Goal: Task Accomplishment & Management: Manage account settings

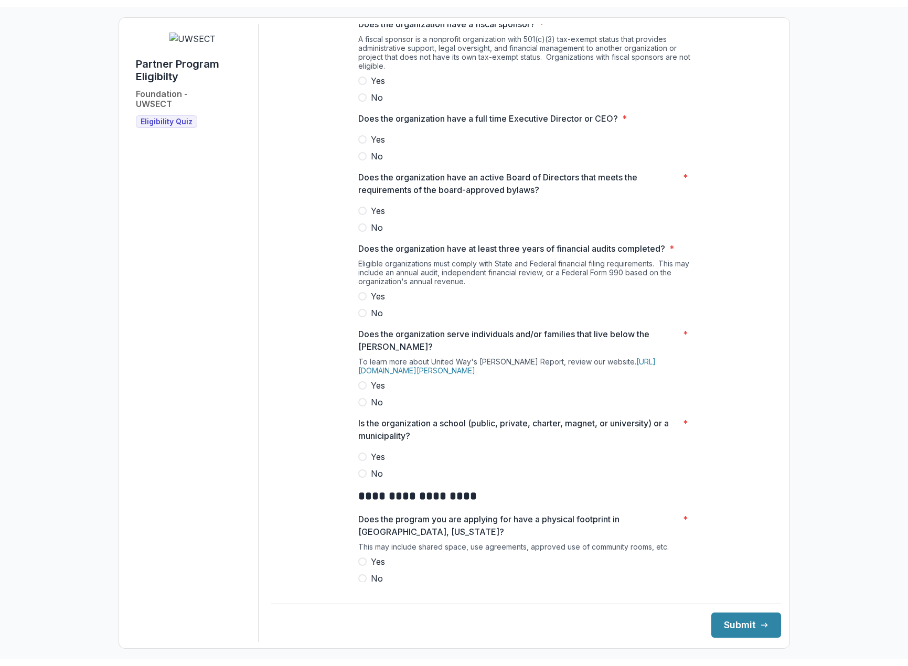
scroll to position [210, 0]
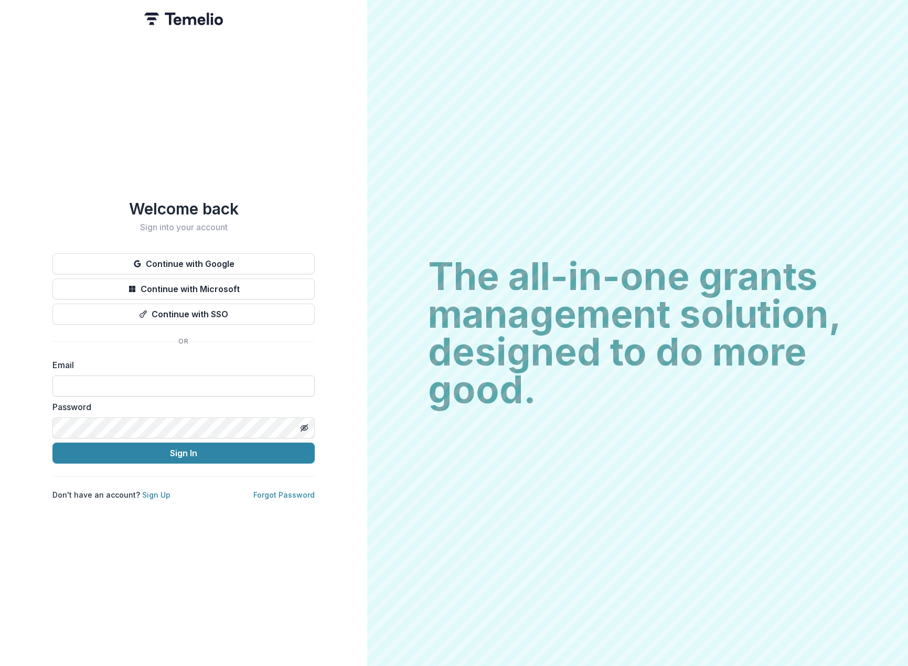
click at [86, 386] on input at bounding box center [183, 385] width 262 height 21
paste input "**********"
type input "**********"
click at [103, 442] on button "Sign In" at bounding box center [183, 452] width 262 height 21
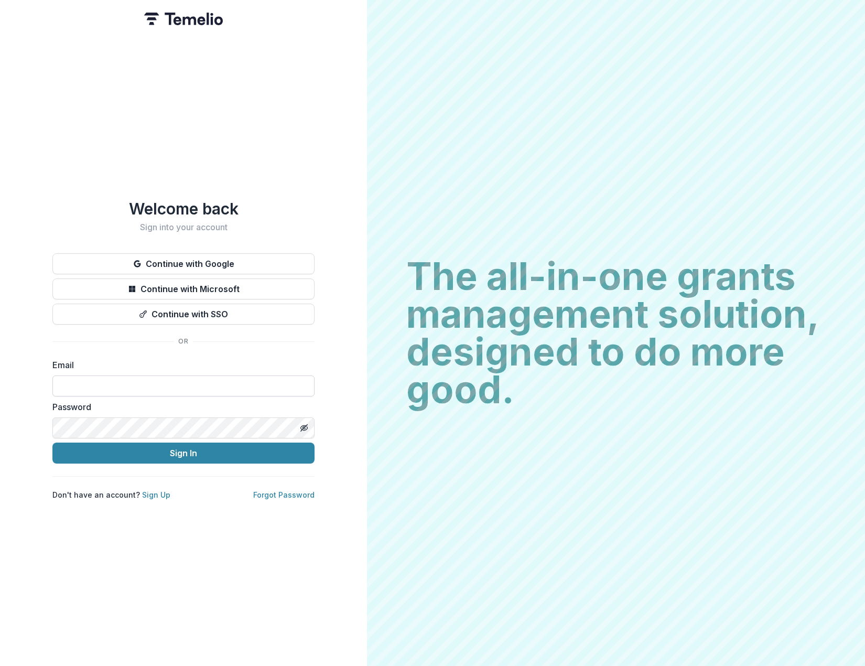
click at [90, 375] on input at bounding box center [183, 385] width 262 height 21
paste input "**********"
type input "**********"
click at [114, 445] on button "Sign In" at bounding box center [183, 452] width 262 height 21
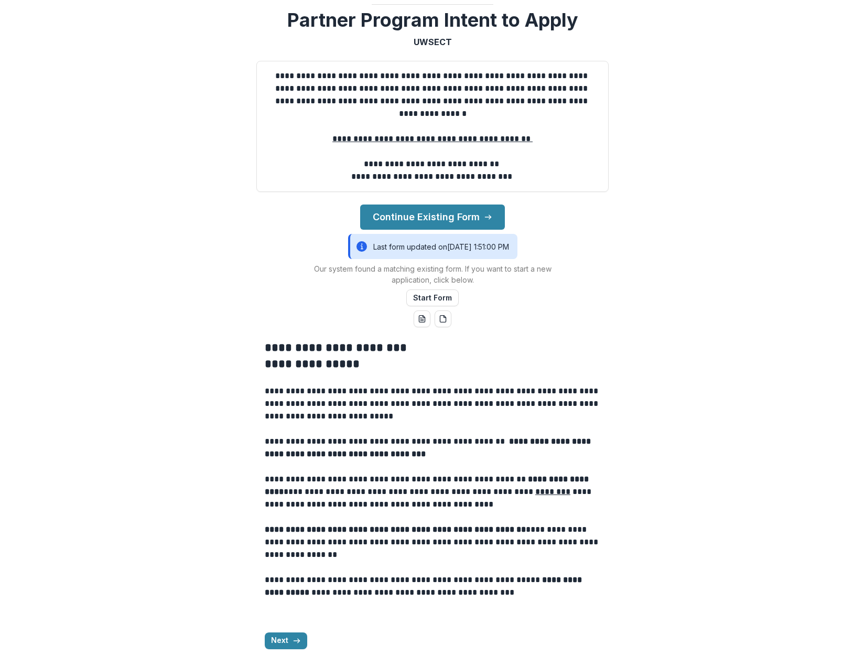
scroll to position [151, 0]
click at [422, 214] on button "Continue Existing Form" at bounding box center [432, 216] width 145 height 25
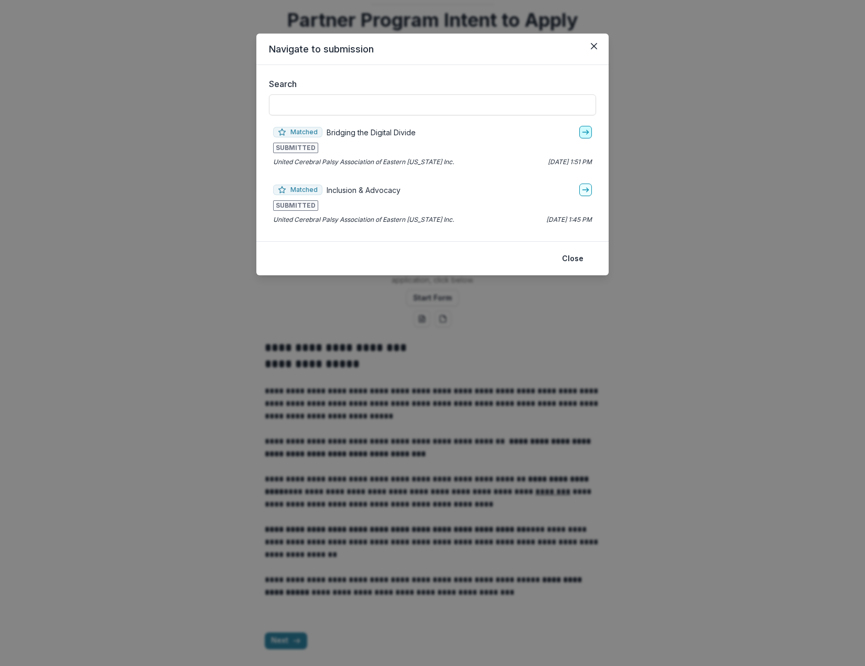
click at [586, 131] on icon "go-to" at bounding box center [585, 132] width 8 height 8
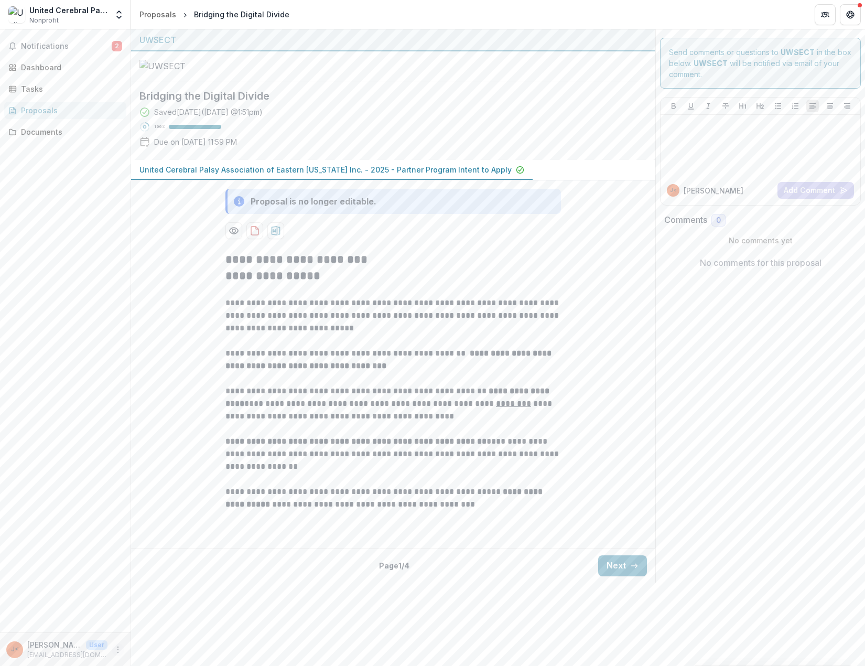
click at [115, 650] on icon "More" at bounding box center [118, 649] width 8 height 8
click at [90, 552] on div "Notifications 2 Dashboard Tasks Proposals Documents" at bounding box center [65, 330] width 131 height 603
click at [625, 576] on button "Next" at bounding box center [622, 565] width 49 height 21
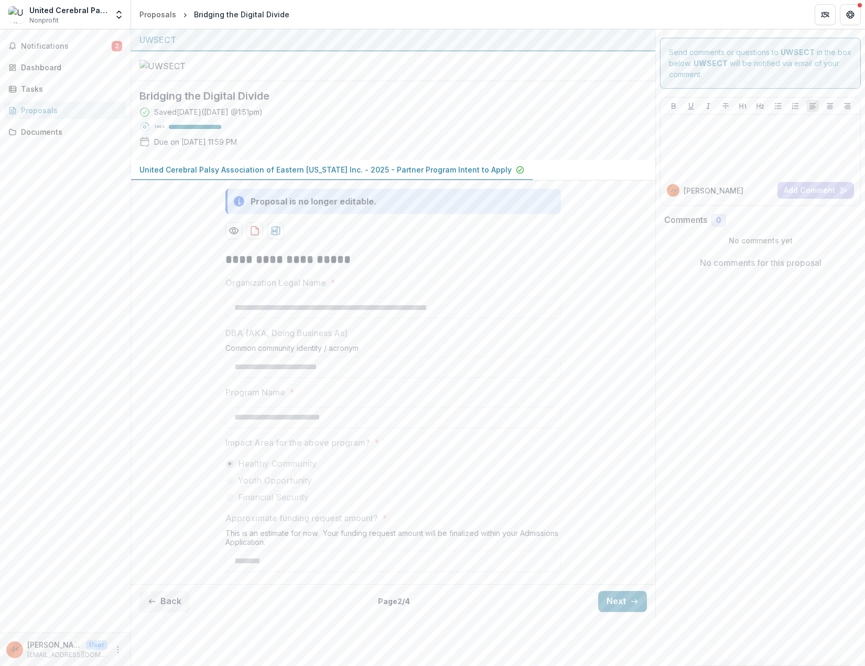
scroll to position [49, 0]
click at [253, 236] on icon "download-proposal" at bounding box center [255, 230] width 10 height 10
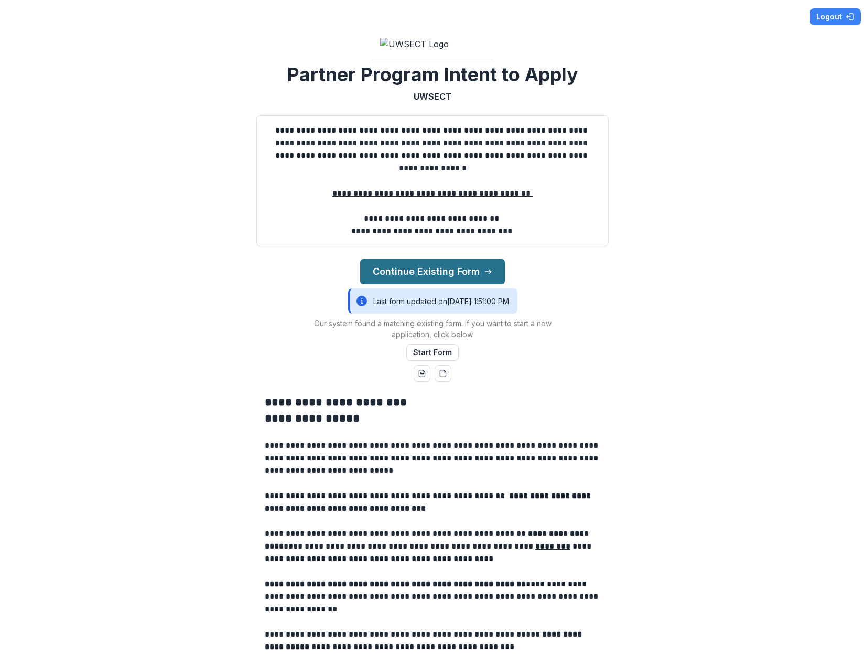
click at [441, 284] on button "Continue Existing Form" at bounding box center [432, 271] width 145 height 25
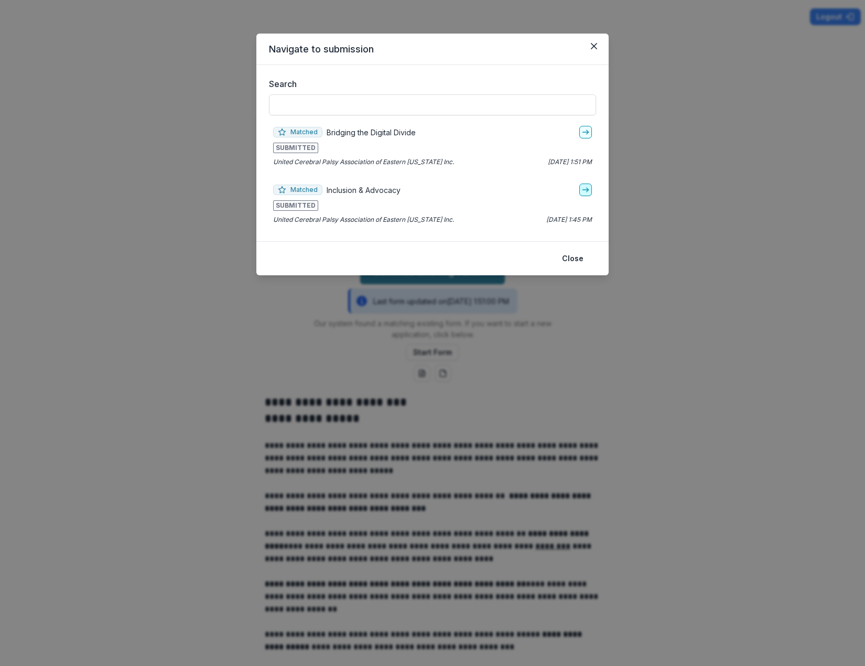
click at [587, 189] on icon "go-to" at bounding box center [585, 190] width 8 height 8
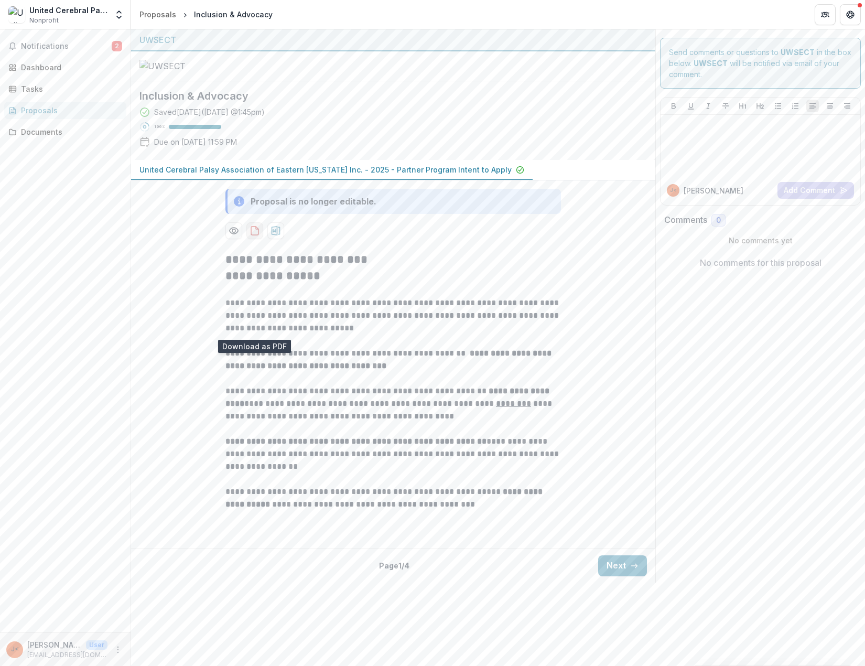
click at [250, 236] on icon "download-proposal" at bounding box center [255, 230] width 10 height 10
click at [44, 134] on div "Documents" at bounding box center [69, 131] width 97 height 11
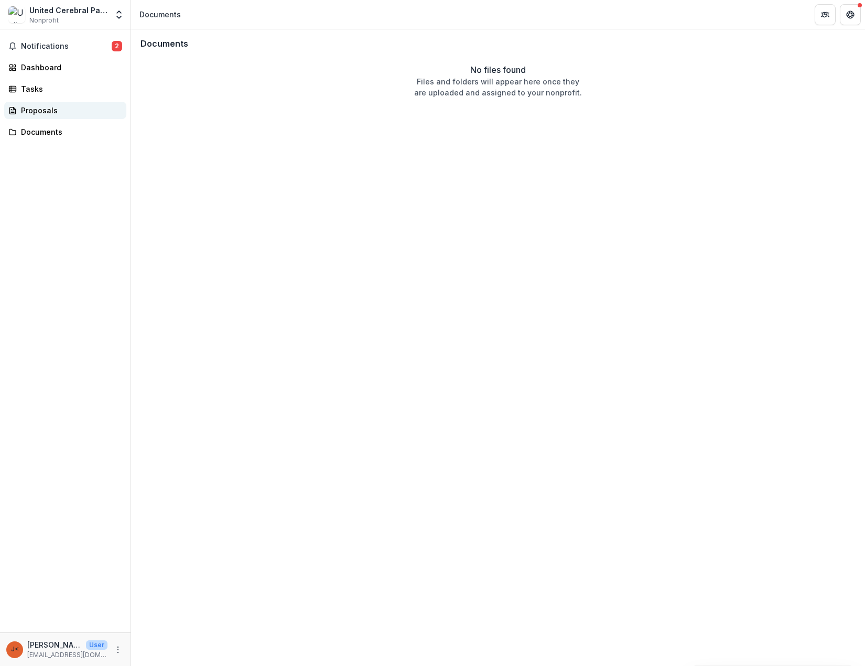
click at [42, 113] on div "Proposals" at bounding box center [69, 110] width 97 height 11
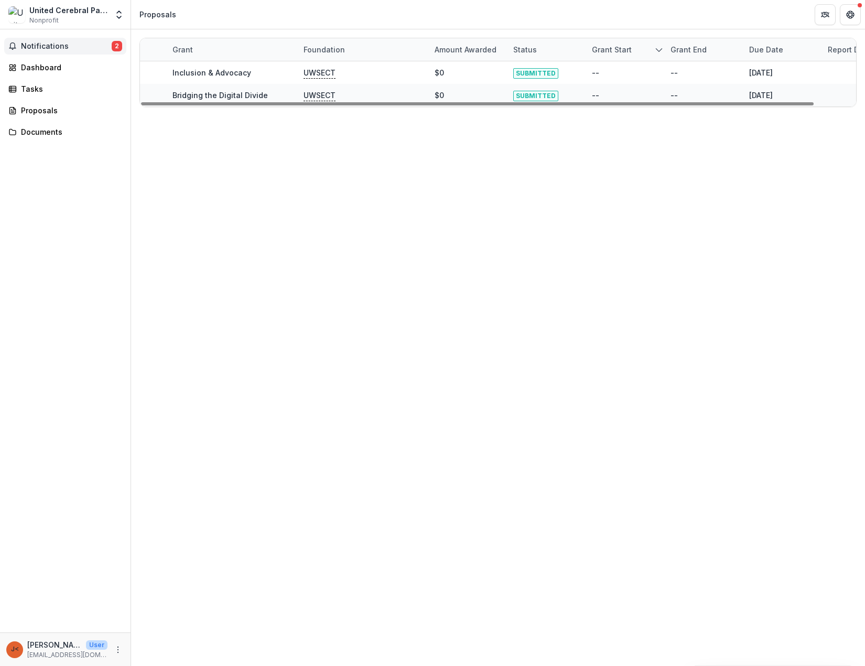
click at [28, 43] on span "Notifications" at bounding box center [66, 46] width 91 height 9
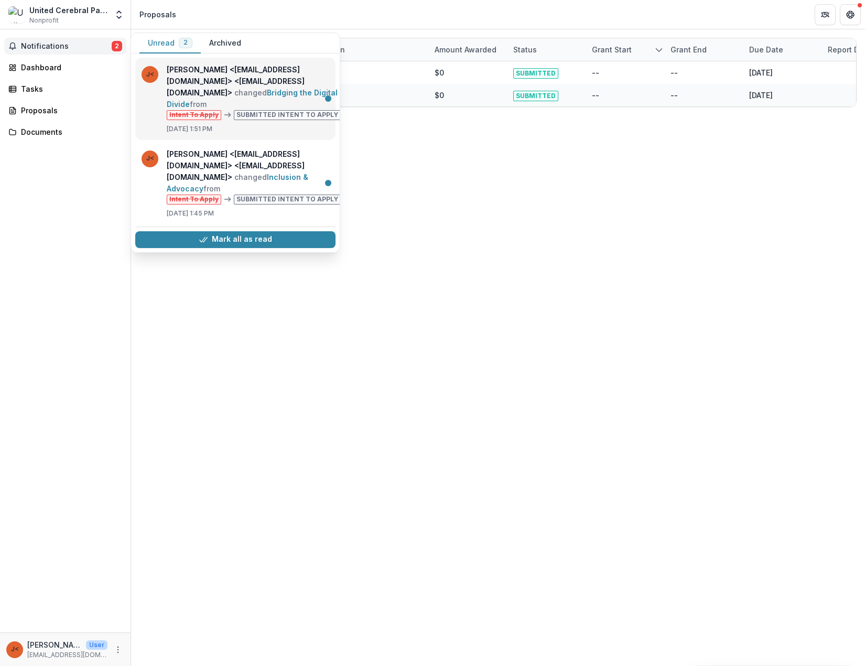
click at [274, 104] on link "Bridging the Digital Divide" at bounding box center [252, 98] width 171 height 20
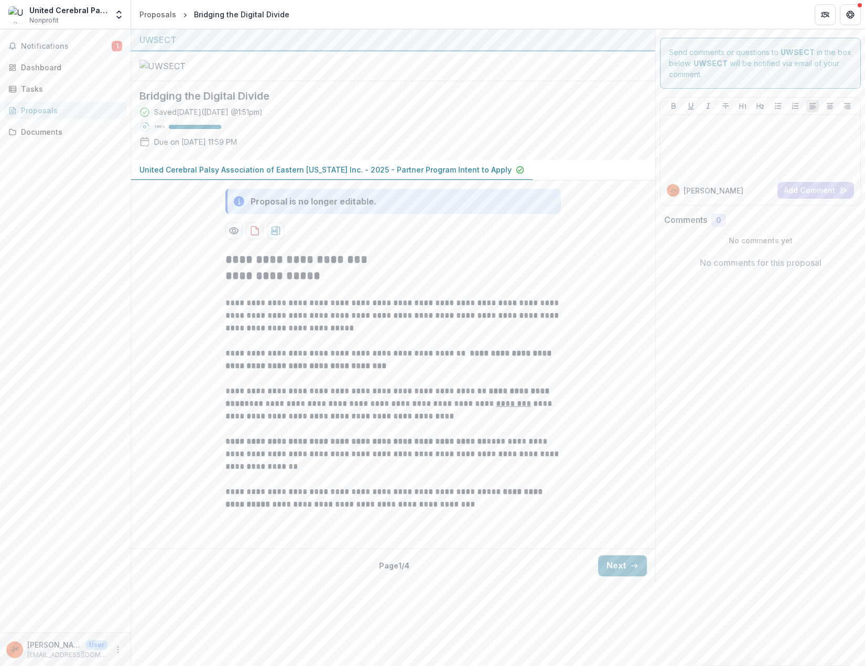
scroll to position [13, 0]
click at [612, 576] on button "Next" at bounding box center [622, 565] width 49 height 21
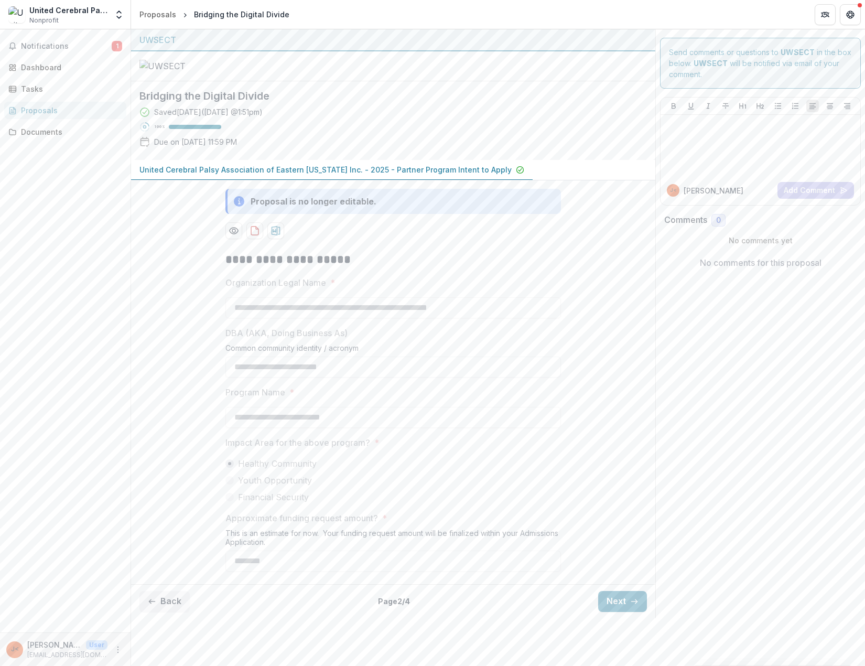
scroll to position [49, 0]
click at [623, 612] on button "Next" at bounding box center [622, 601] width 49 height 21
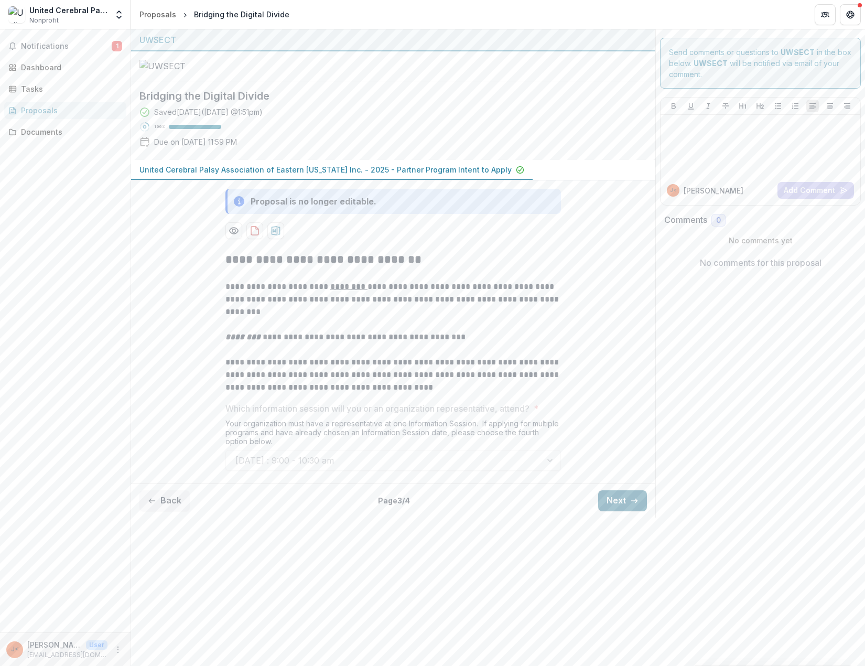
scroll to position [0, 0]
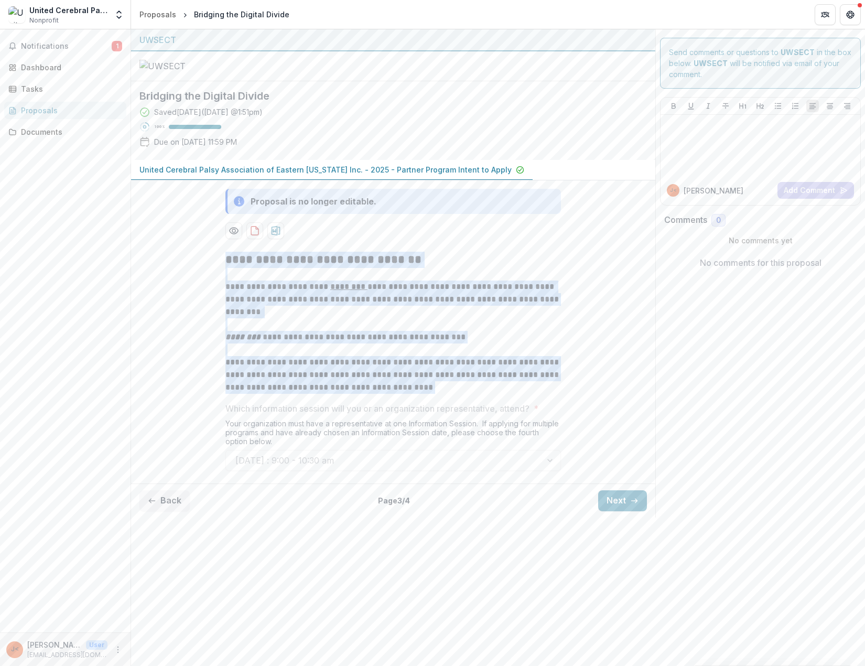
drag, startPoint x: 213, startPoint y: 361, endPoint x: 498, endPoint y: 485, distance: 310.8
click at [498, 479] on div "**********" at bounding box center [393, 361] width 524 height 236
copy div "**********"
click at [627, 511] on button "Next" at bounding box center [622, 500] width 49 height 21
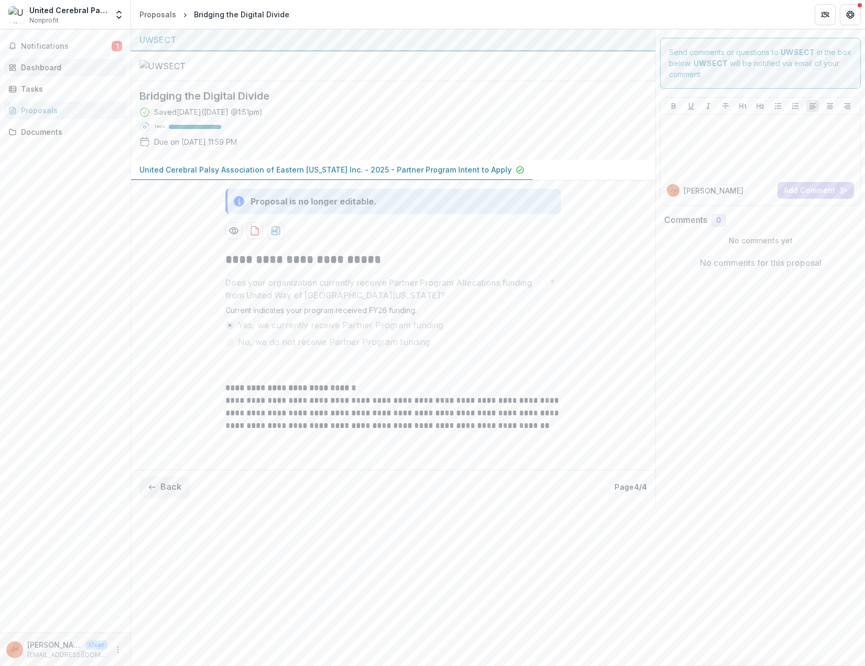
click at [49, 66] on div "Dashboard" at bounding box center [69, 67] width 97 height 11
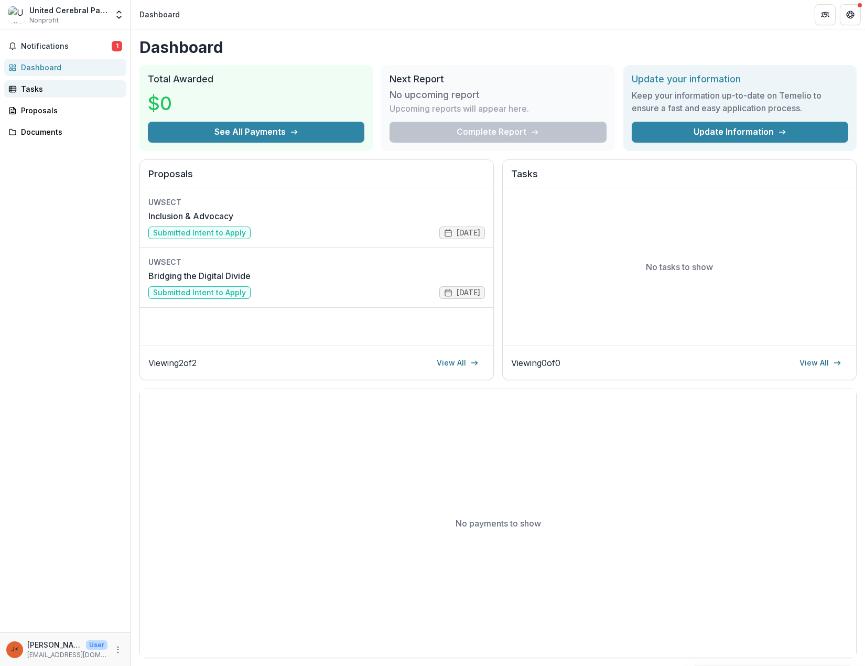
click at [35, 90] on div "Tasks" at bounding box center [69, 88] width 97 height 11
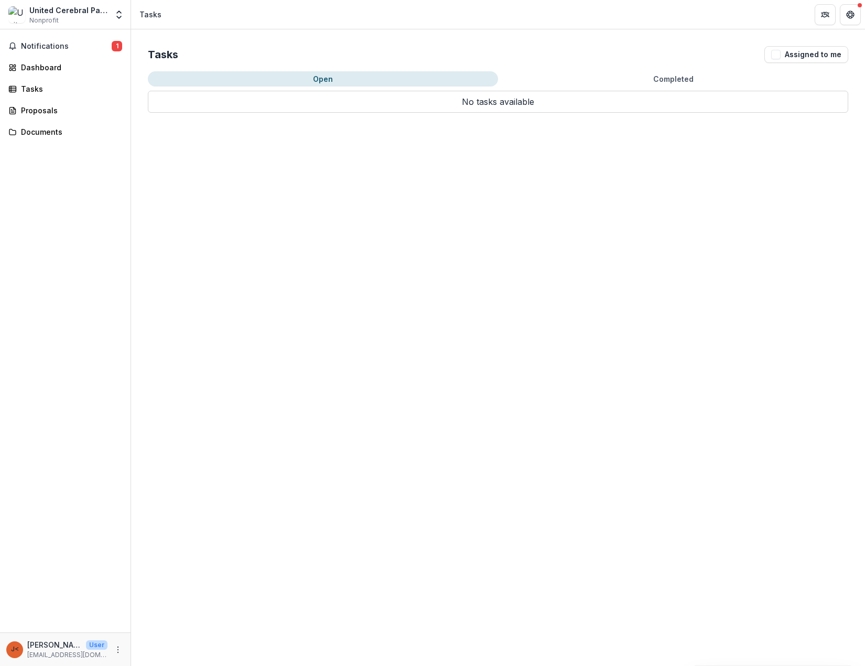
click at [47, 14] on div "United Cerebral Palsy Association of Eastern [US_STATE] Inc." at bounding box center [68, 10] width 78 height 11
click at [852, 12] on icon "Get Help" at bounding box center [850, 14] width 8 height 8
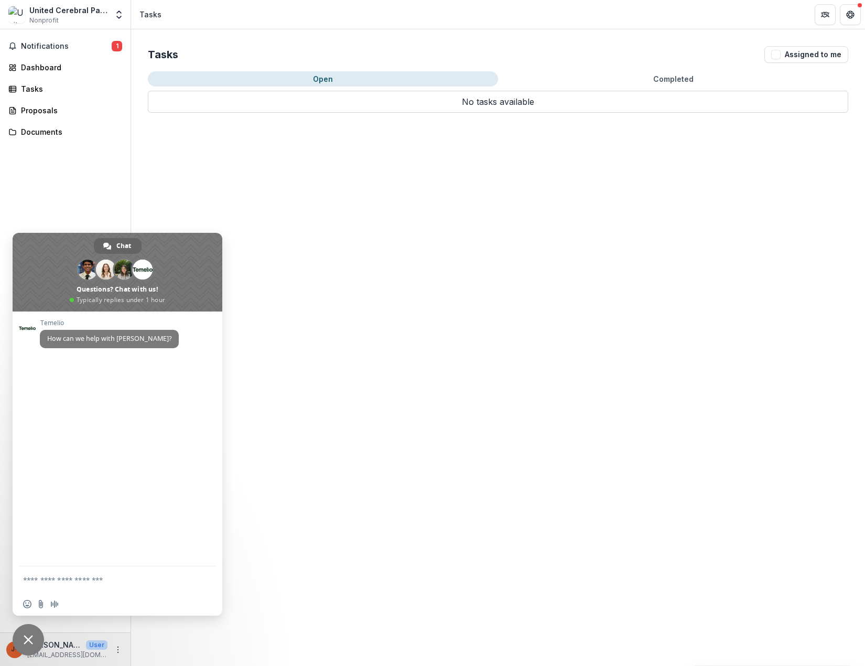
click at [31, 635] on span "Close chat" at bounding box center [28, 639] width 9 height 9
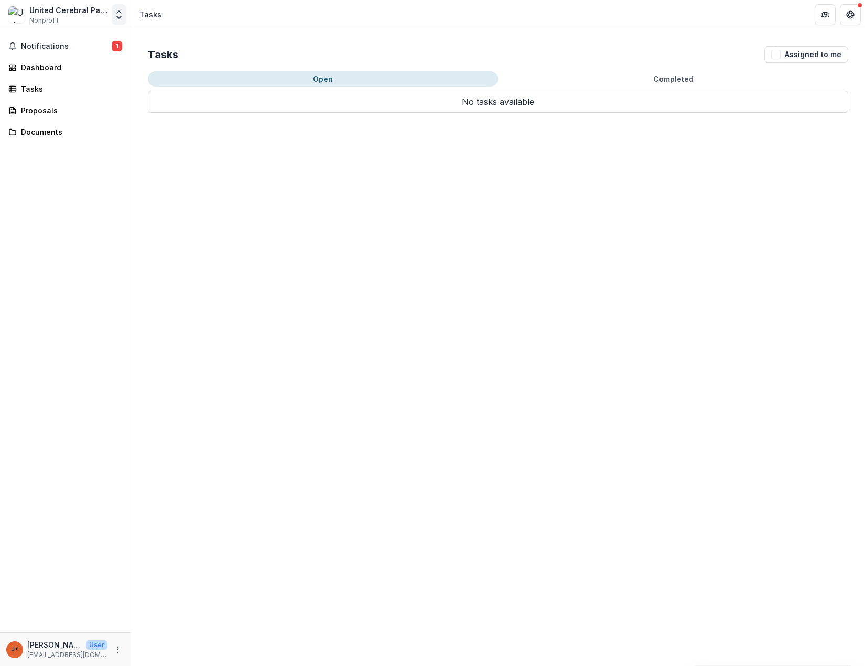
click at [118, 16] on icon "Open entity switcher" at bounding box center [119, 14] width 10 height 10
click at [37, 59] on link "Settings" at bounding box center [66, 57] width 126 height 17
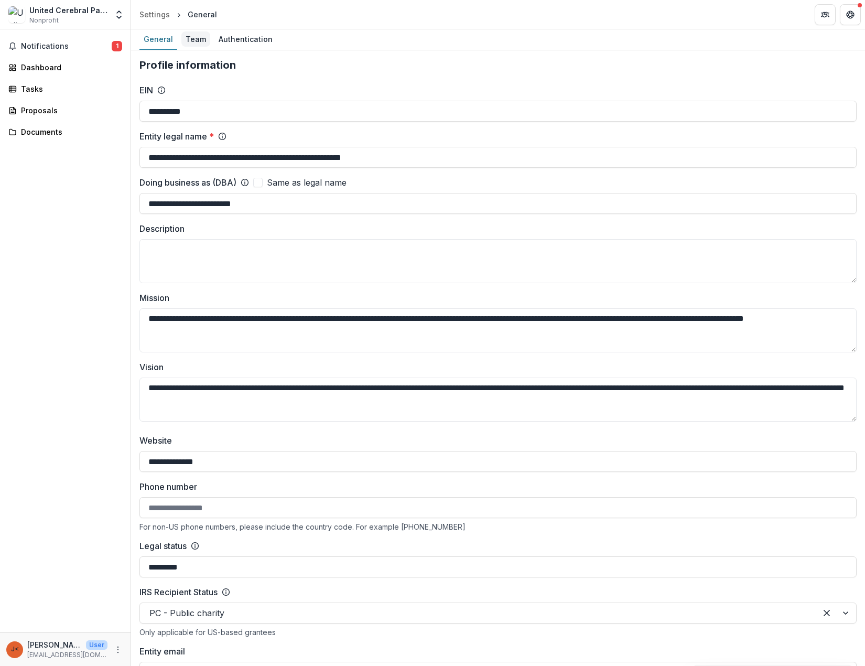
click at [190, 41] on div "Team" at bounding box center [195, 38] width 29 height 15
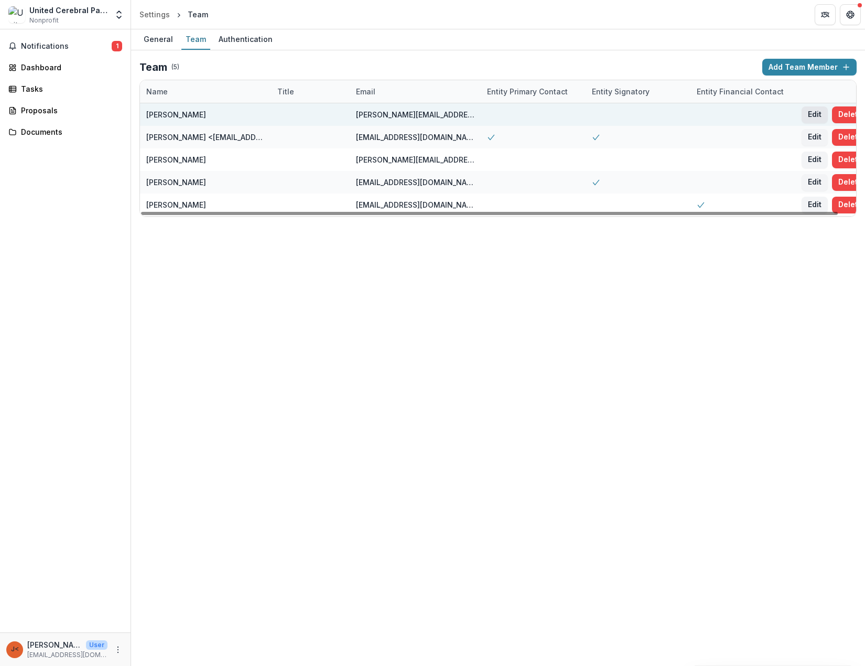
click at [815, 114] on button "Edit" at bounding box center [815, 114] width 26 height 17
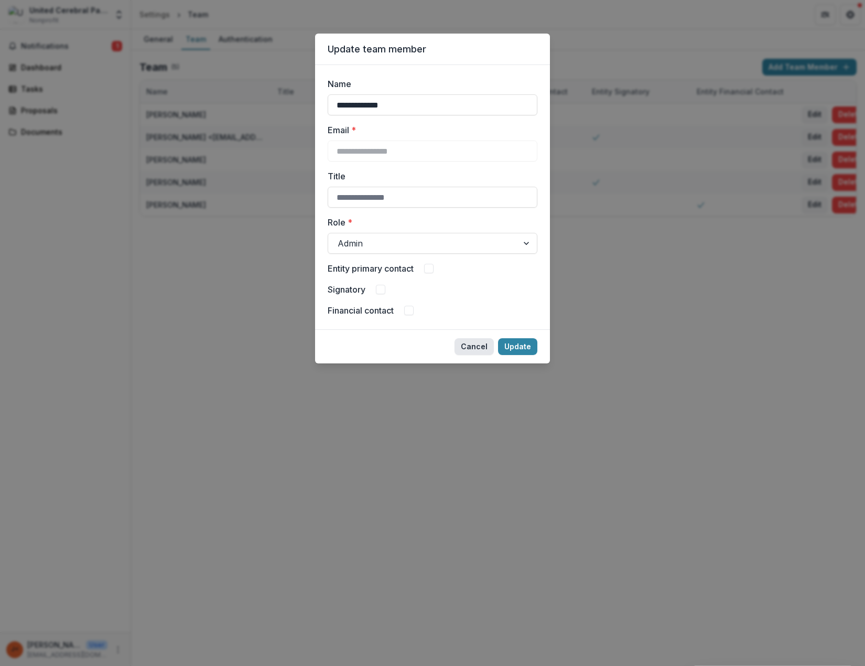
click at [482, 348] on button "Cancel" at bounding box center [474, 346] width 39 height 17
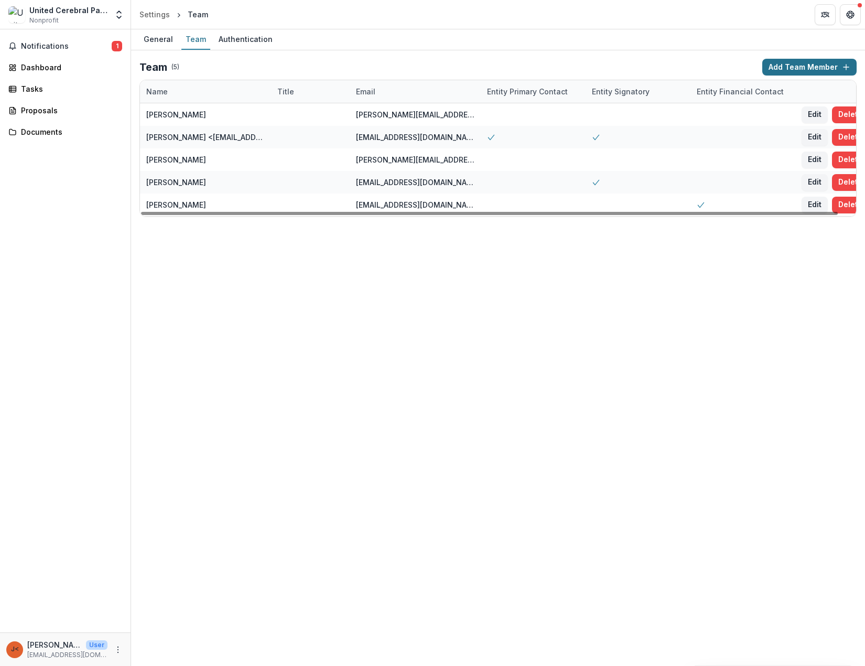
click at [792, 69] on button "Add Team Member" at bounding box center [809, 67] width 94 height 17
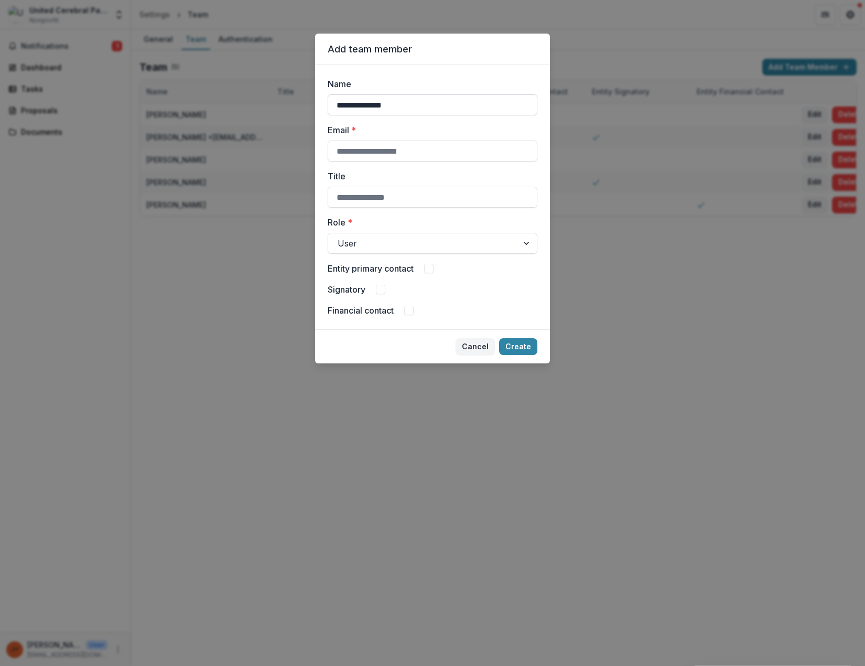
type input "**********"
click at [380, 189] on input "Title" at bounding box center [433, 197] width 210 height 21
type input "**********"
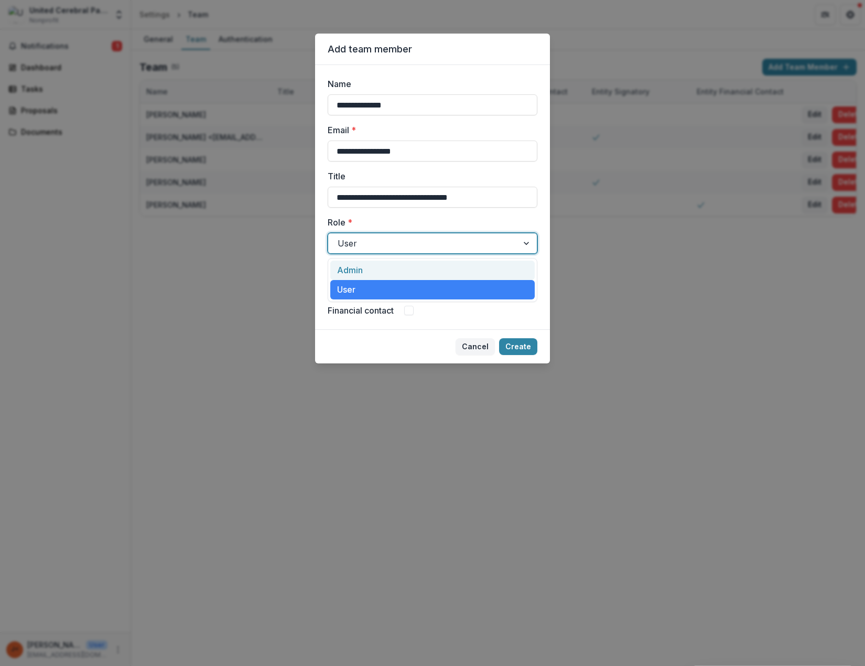
click at [360, 241] on div at bounding box center [423, 243] width 171 height 15
click at [361, 267] on div "Admin" at bounding box center [432, 270] width 204 height 19
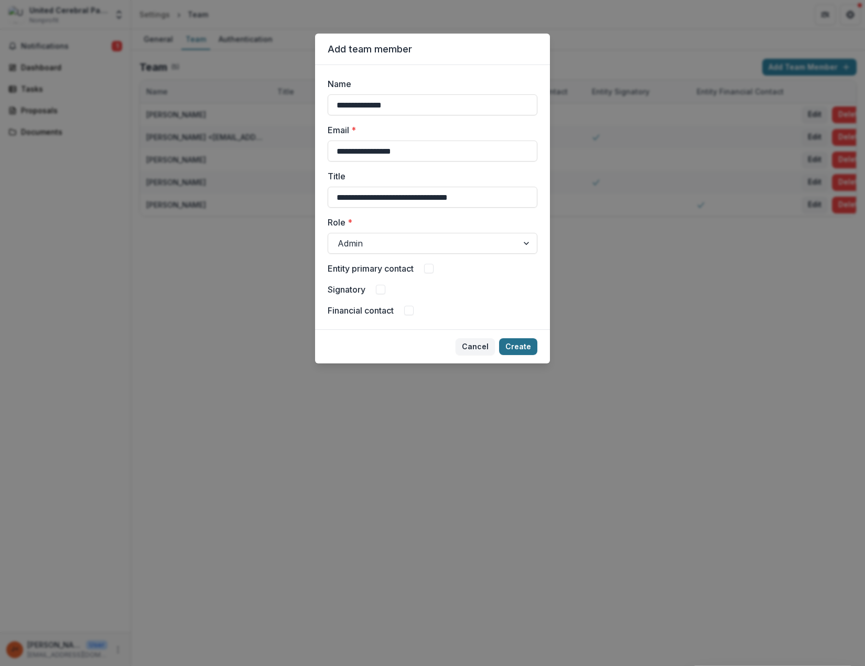
click at [518, 343] on button "Create" at bounding box center [518, 346] width 38 height 17
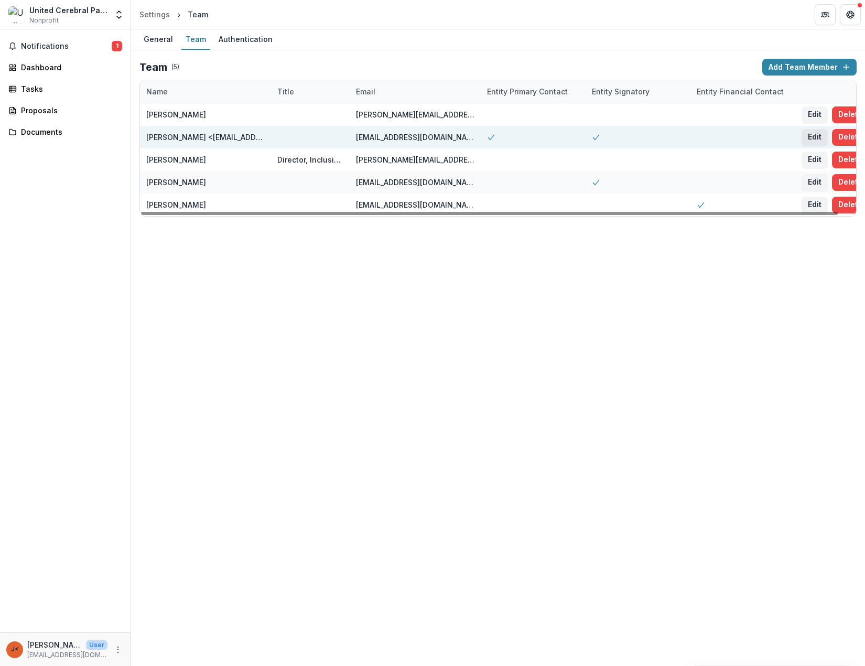
click at [818, 135] on button "Edit" at bounding box center [815, 137] width 26 height 17
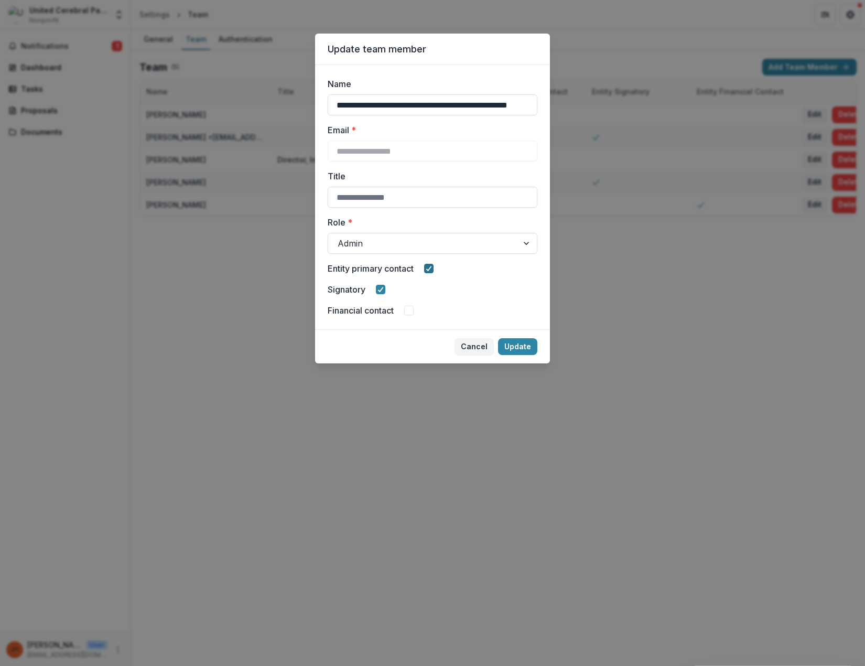
click at [431, 266] on icon at bounding box center [429, 268] width 6 height 5
click at [384, 286] on div at bounding box center [380, 289] width 6 height 8
click at [517, 347] on button "Update" at bounding box center [517, 346] width 39 height 17
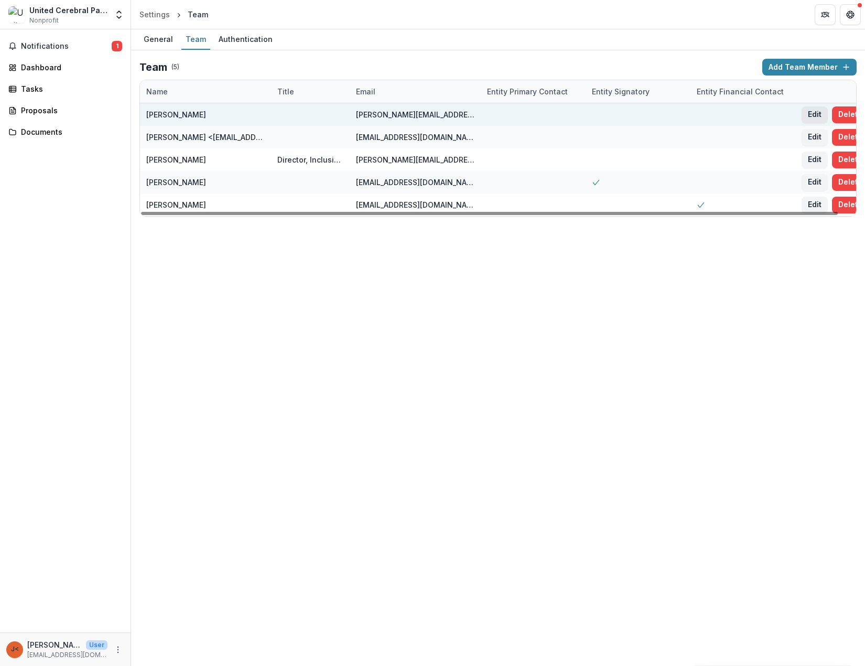
click at [811, 111] on button "Edit" at bounding box center [815, 114] width 26 height 17
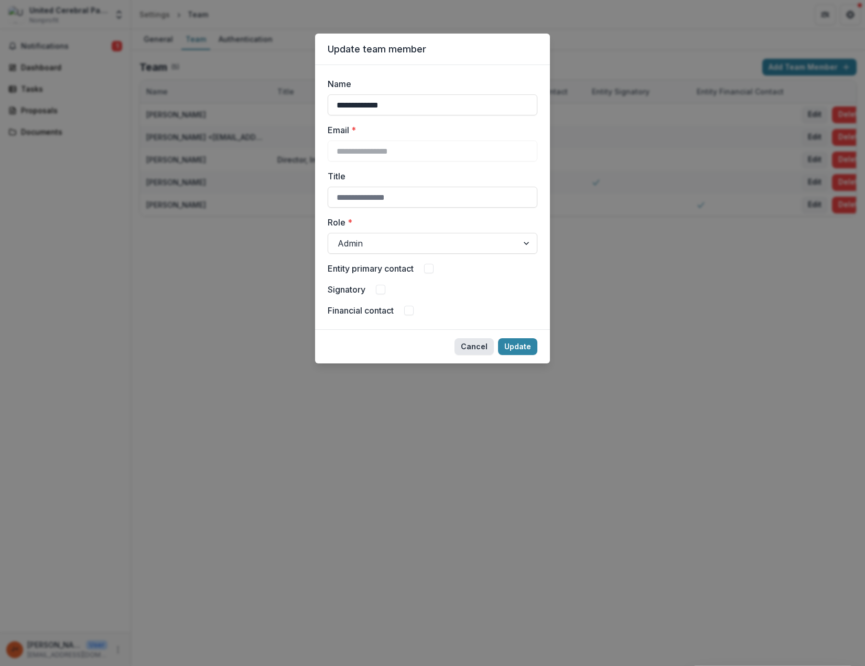
click at [482, 344] on button "Cancel" at bounding box center [474, 346] width 39 height 17
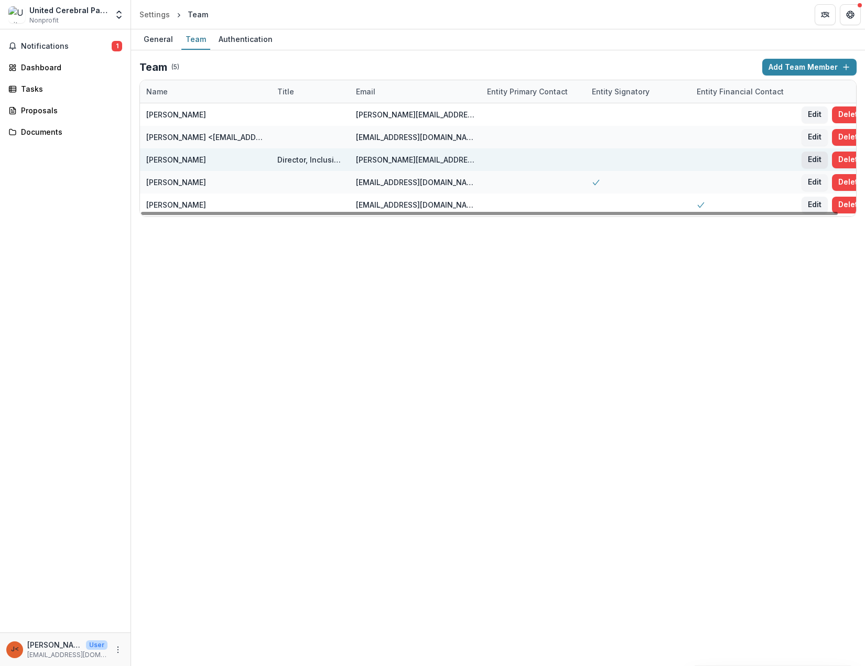
click at [813, 157] on button "Edit" at bounding box center [815, 160] width 26 height 17
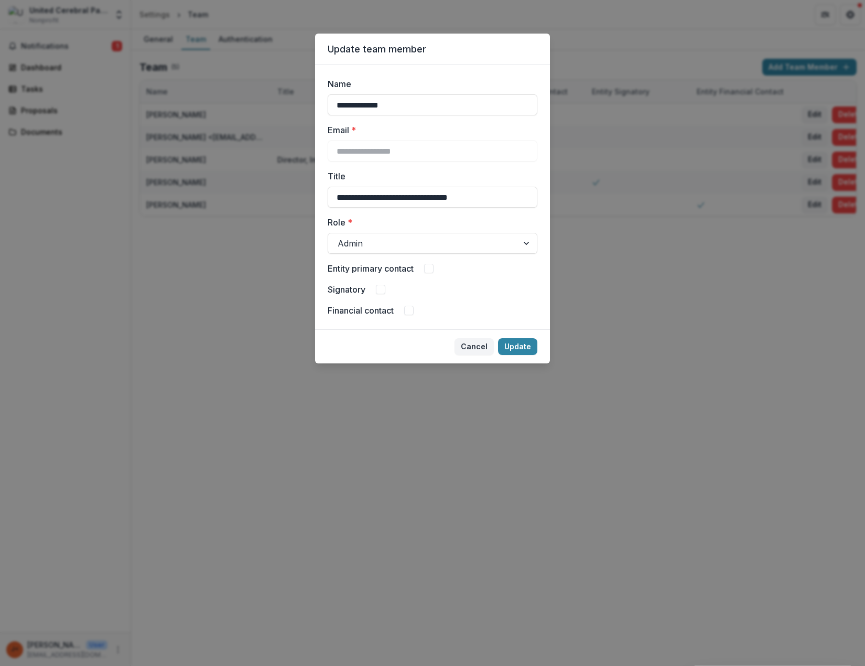
click at [430, 270] on span at bounding box center [428, 268] width 9 height 9
click at [521, 347] on button "Update" at bounding box center [517, 346] width 39 height 17
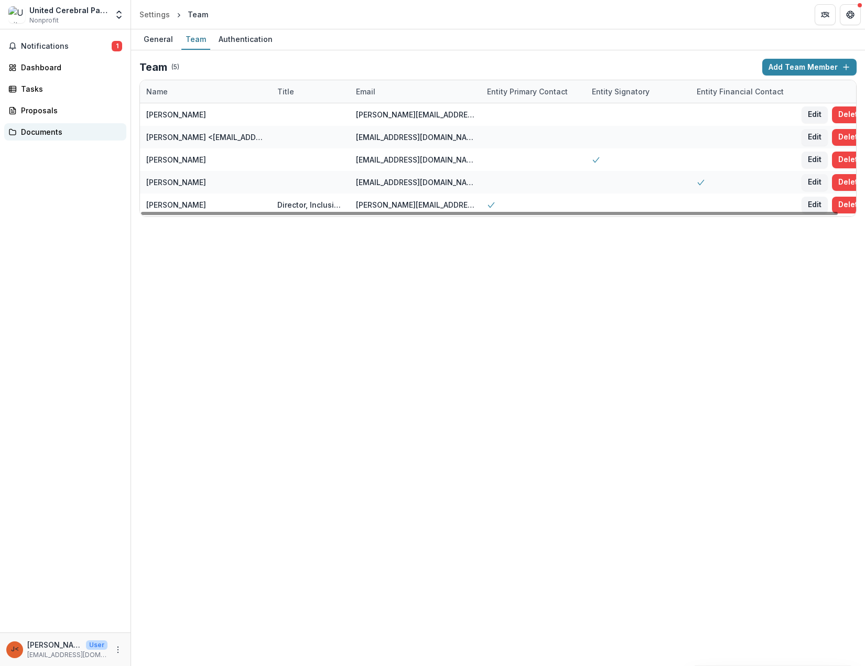
click at [56, 134] on div "Documents" at bounding box center [69, 131] width 97 height 11
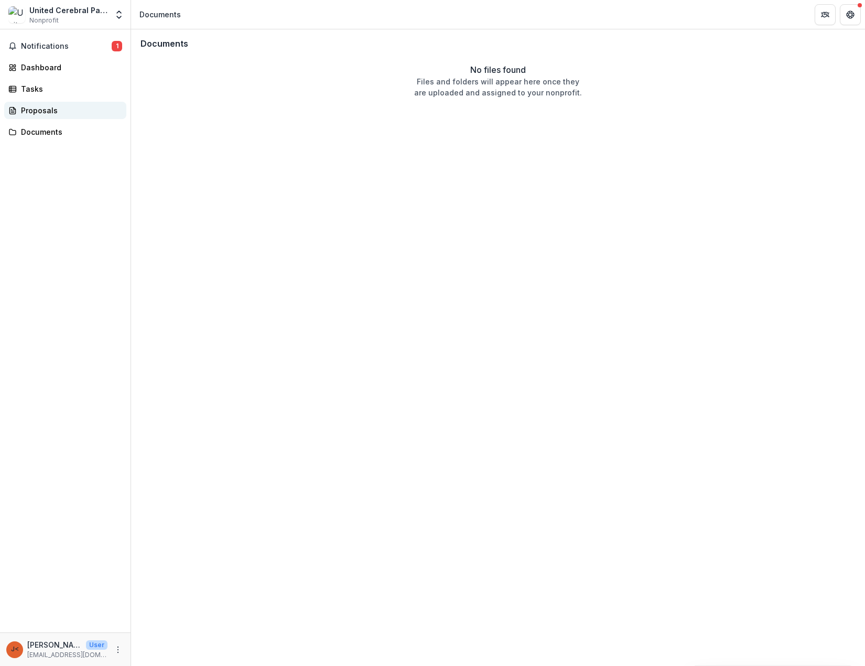
click at [47, 111] on div "Proposals" at bounding box center [69, 110] width 97 height 11
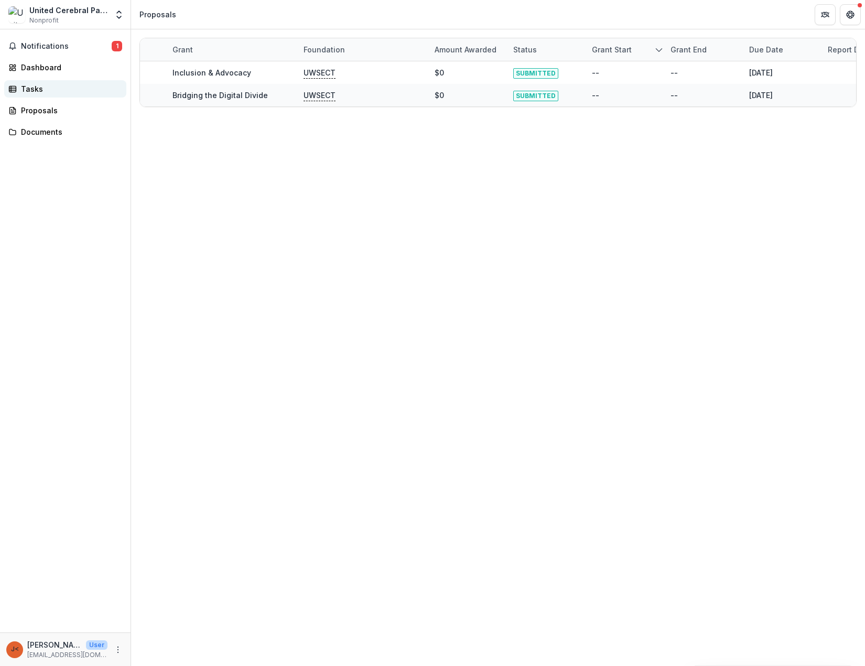
click at [41, 86] on div "Tasks" at bounding box center [69, 88] width 97 height 11
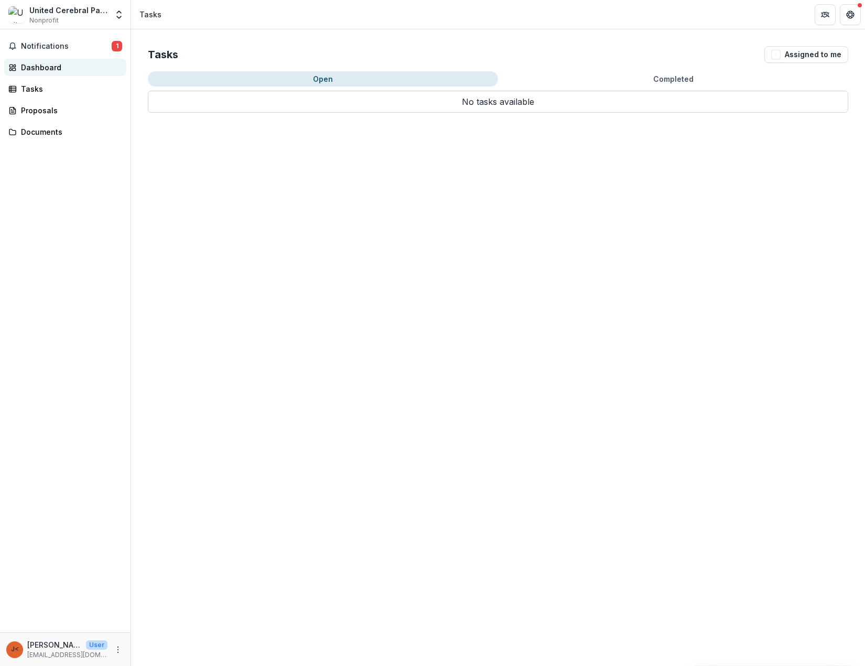
click at [39, 66] on div "Dashboard" at bounding box center [69, 67] width 97 height 11
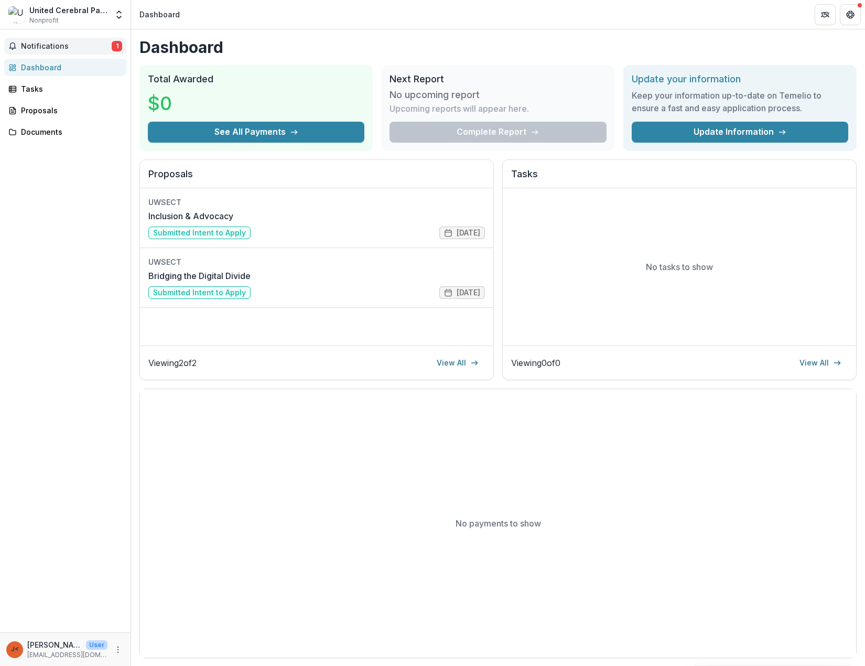
click at [41, 45] on span "Notifications" at bounding box center [66, 46] width 91 height 9
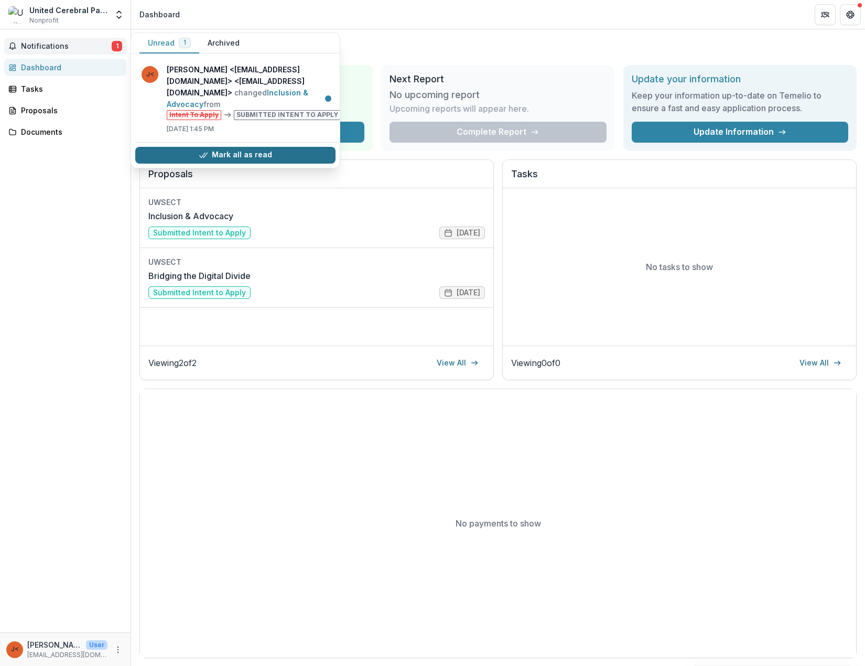
click at [242, 147] on button "Mark all as read" at bounding box center [235, 155] width 200 height 17
